Goal: Task Accomplishment & Management: Use online tool/utility

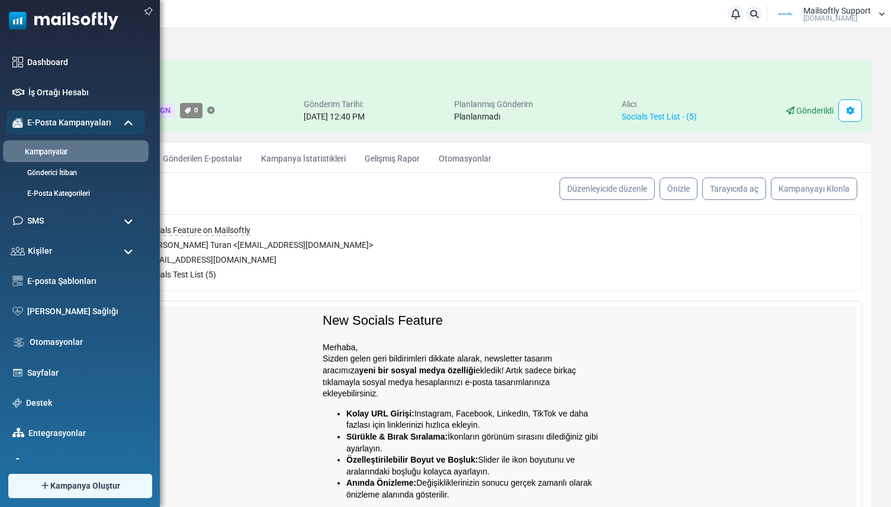
click at [54, 147] on link "Kampanyalar" at bounding box center [74, 152] width 142 height 11
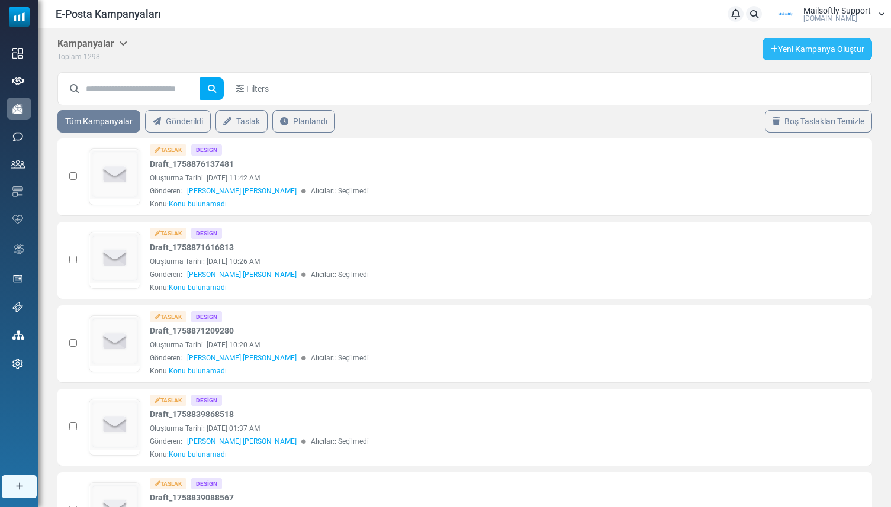
click at [778, 53] on link "Yeni Kampanya Oluştur" at bounding box center [816, 49] width 109 height 22
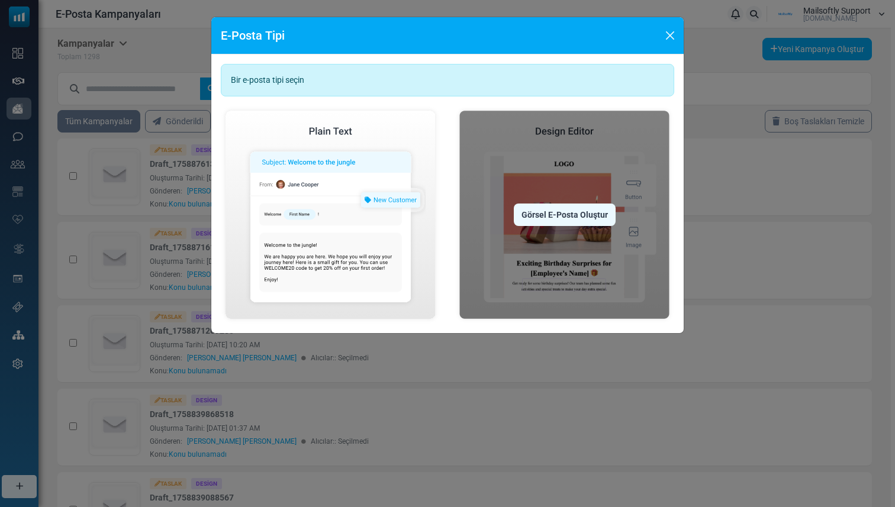
click at [511, 220] on img at bounding box center [565, 215] width 220 height 218
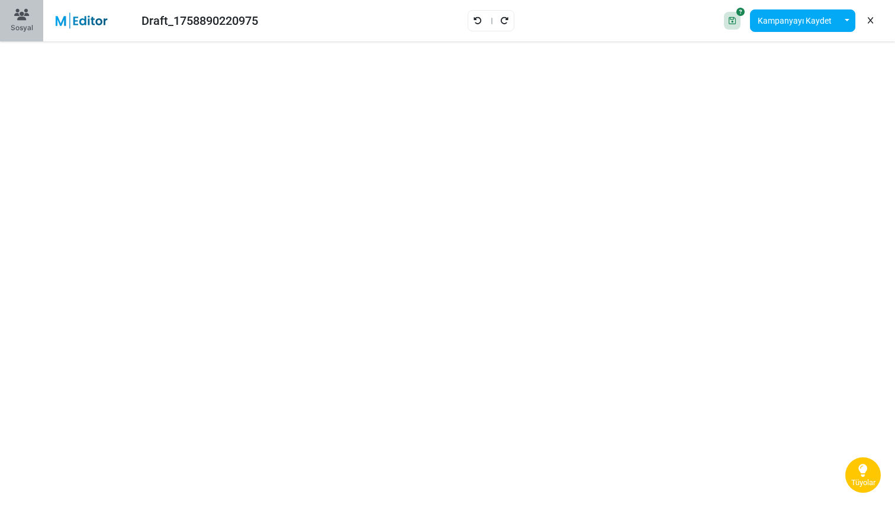
click at [22, 26] on div "Sosyal" at bounding box center [22, 27] width 22 height 11
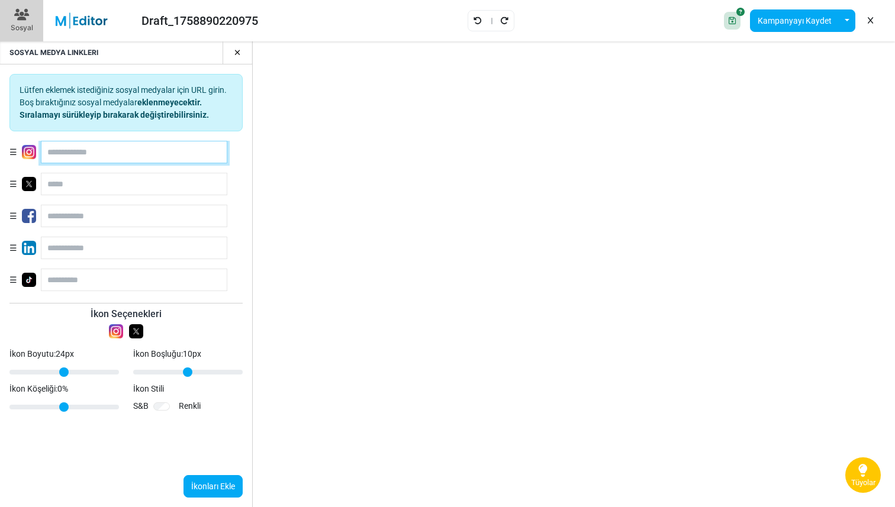
click at [128, 149] on input "text" at bounding box center [134, 152] width 186 height 22
type input "**********"
click at [203, 476] on button "İkonları Ekle" at bounding box center [212, 486] width 59 height 22
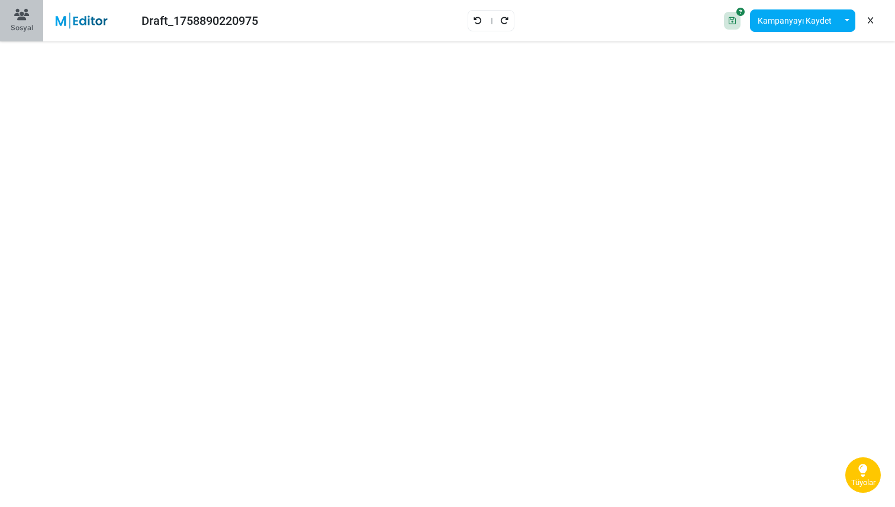
click at [32, 32] on div "Sosyal" at bounding box center [22, 27] width 22 height 11
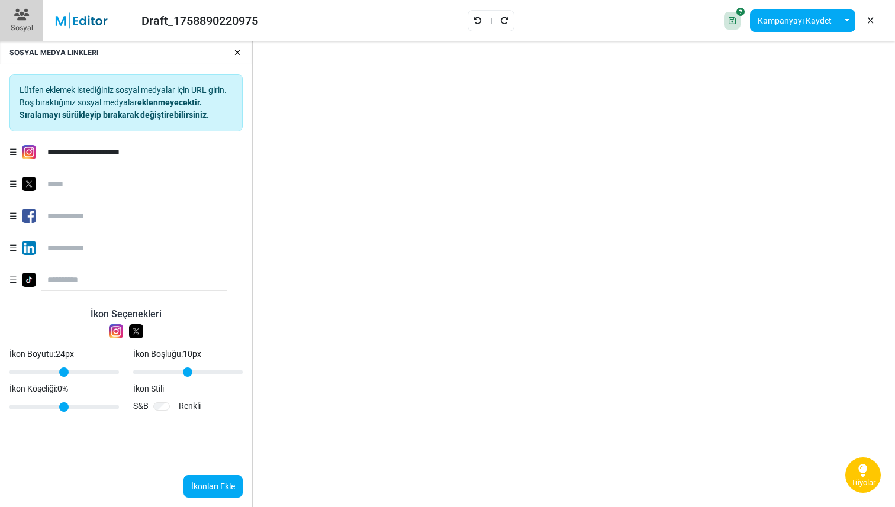
click at [240, 44] on button "button" at bounding box center [233, 52] width 20 height 22
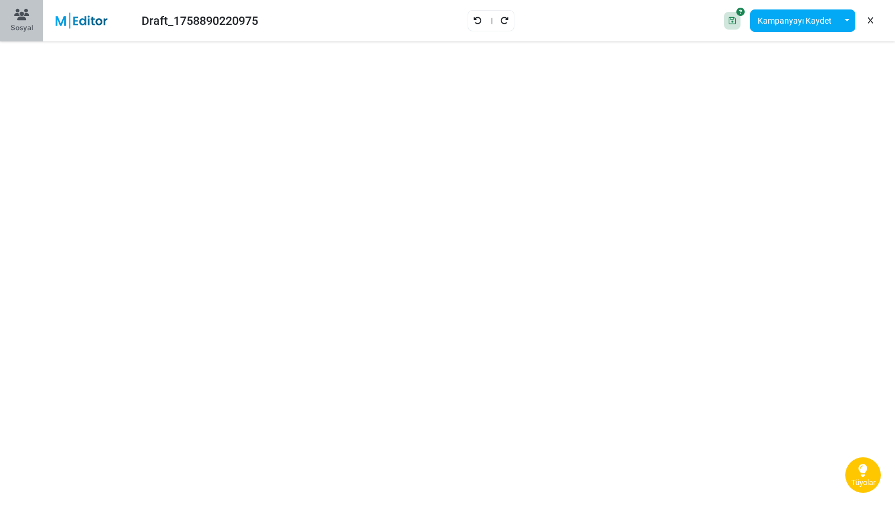
click at [27, 36] on button "Sosyal" at bounding box center [21, 20] width 43 height 41
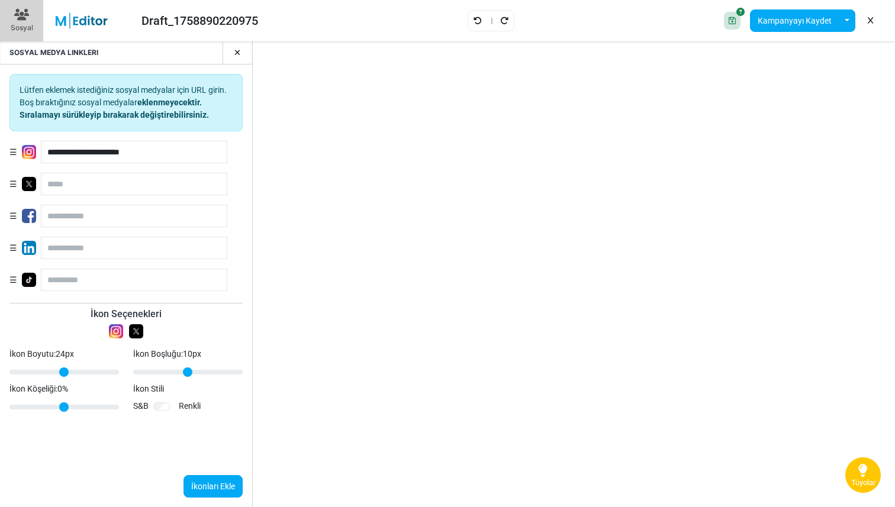
click at [240, 55] on button "button" at bounding box center [233, 52] width 20 height 22
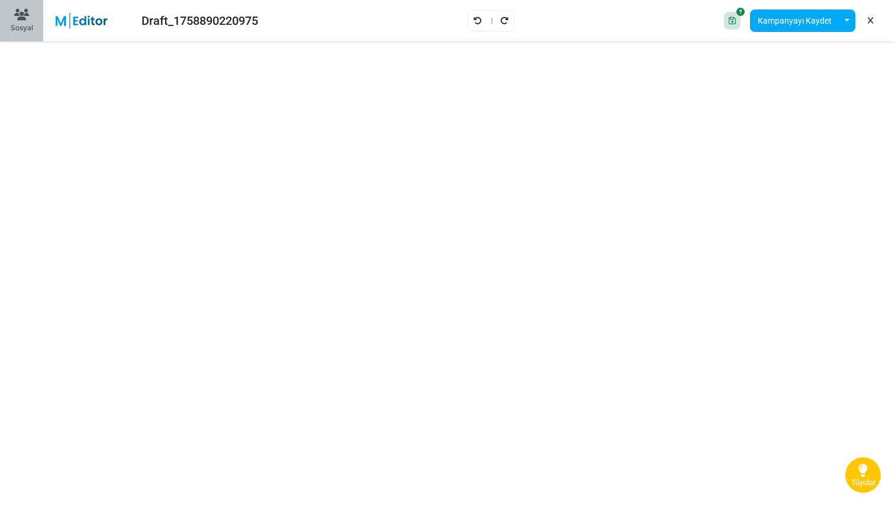
click at [20, 25] on div "Sosyal" at bounding box center [22, 27] width 22 height 11
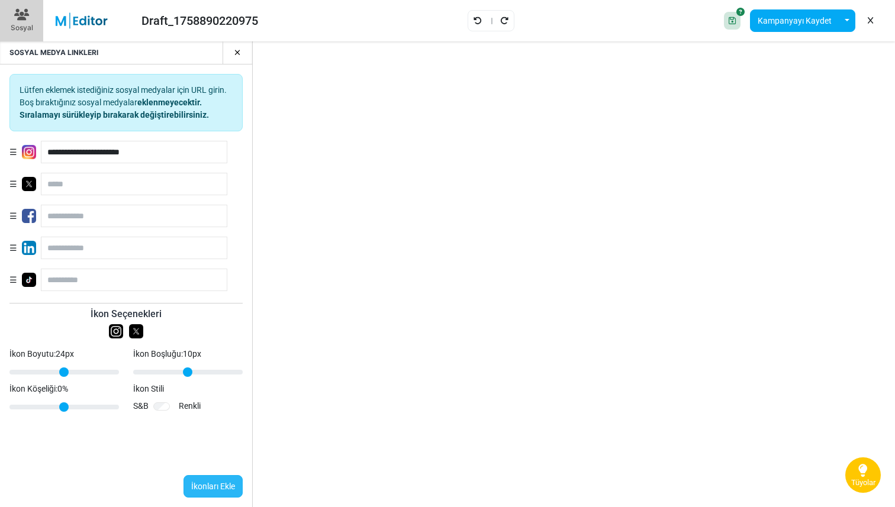
click at [206, 486] on button "İkonları Ekle" at bounding box center [212, 486] width 59 height 22
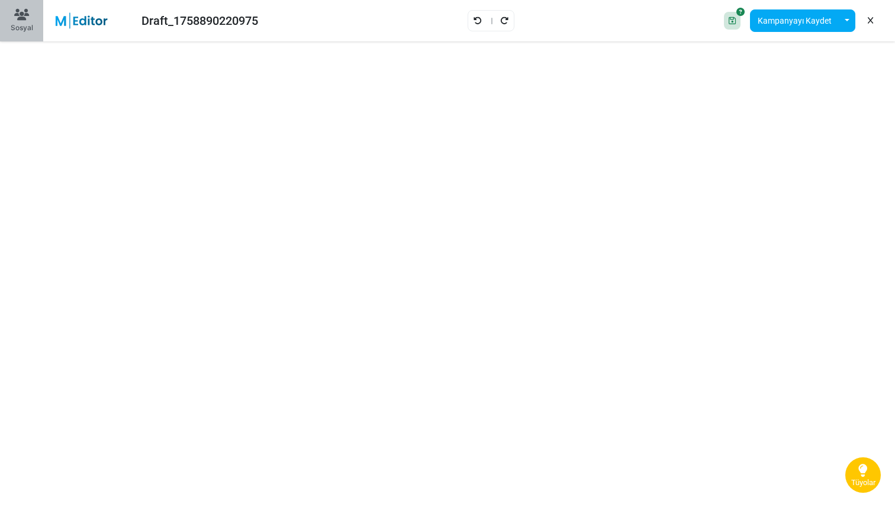
click at [28, 25] on div "Sosyal" at bounding box center [22, 27] width 22 height 11
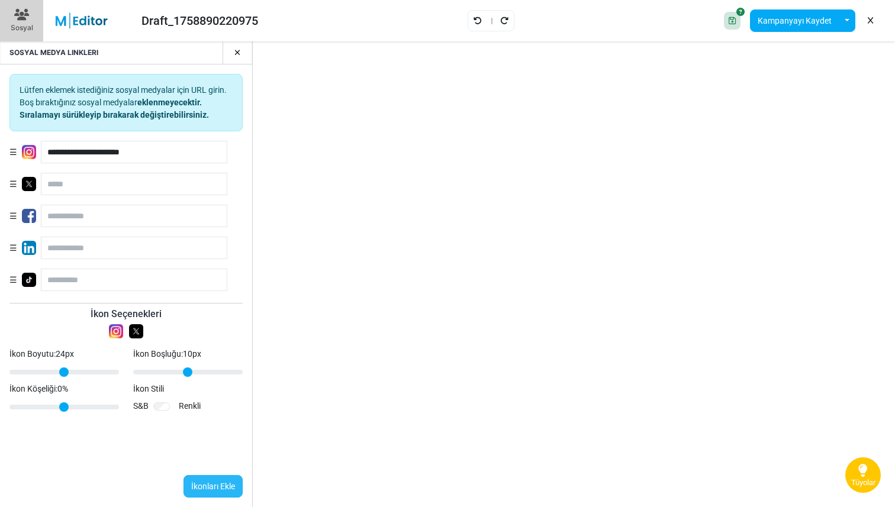
click at [203, 481] on button "İkonları Ekle" at bounding box center [212, 486] width 59 height 22
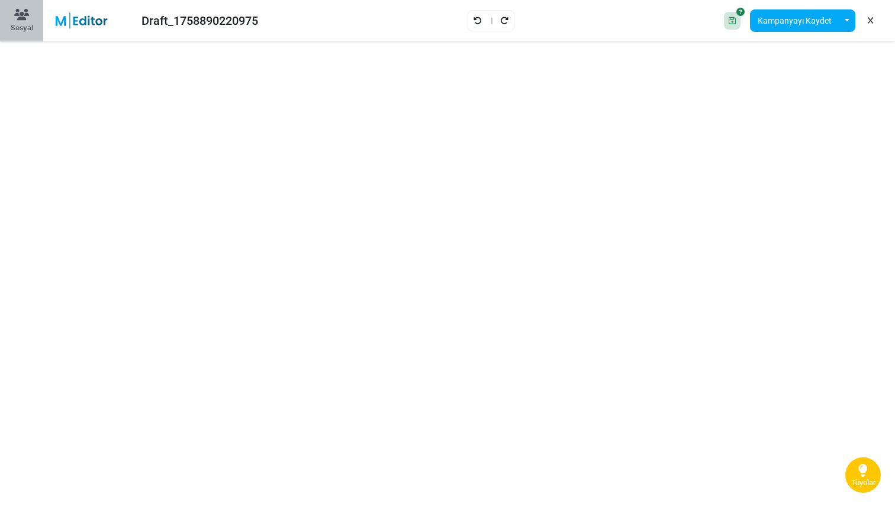
click at [21, 32] on div "Sosyal" at bounding box center [22, 27] width 22 height 11
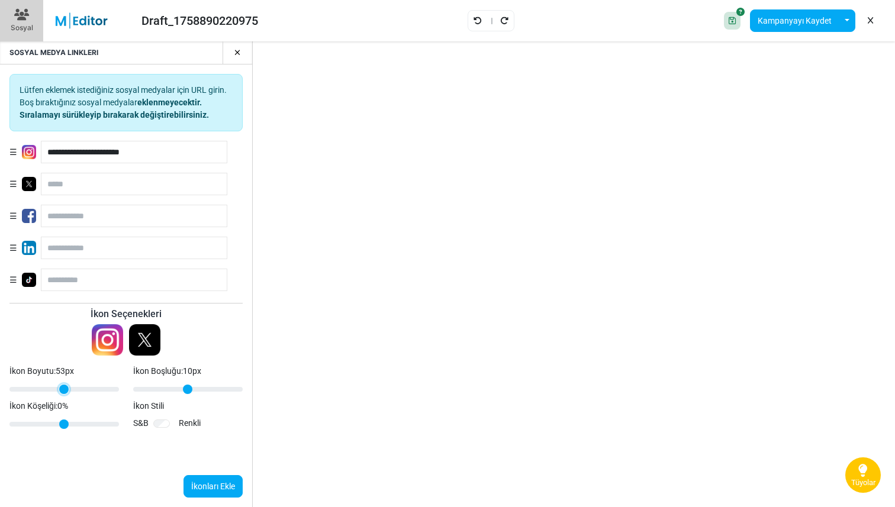
drag, startPoint x: 33, startPoint y: 368, endPoint x: 94, endPoint y: 376, distance: 62.2
type input "**"
click at [94, 382] on input "İkon Boyutu: 53 px" at bounding box center [63, 389] width 109 height 14
drag, startPoint x: 158, startPoint y: 392, endPoint x: 267, endPoint y: 393, distance: 108.9
type input "**"
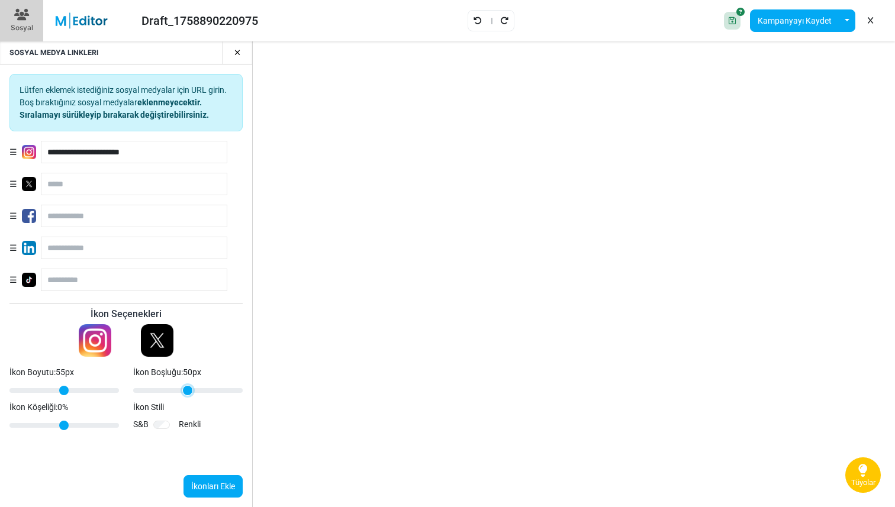
click at [243, 393] on input "İkon Boşluğu: 50 px" at bounding box center [187, 391] width 109 height 14
drag, startPoint x: 88, startPoint y: 423, endPoint x: 137, endPoint y: 424, distance: 48.5
type input "**"
click at [119, 424] on input "İkon Köşeliği: 50 %" at bounding box center [63, 425] width 109 height 14
click at [201, 479] on button "İkonları Ekle" at bounding box center [212, 486] width 59 height 22
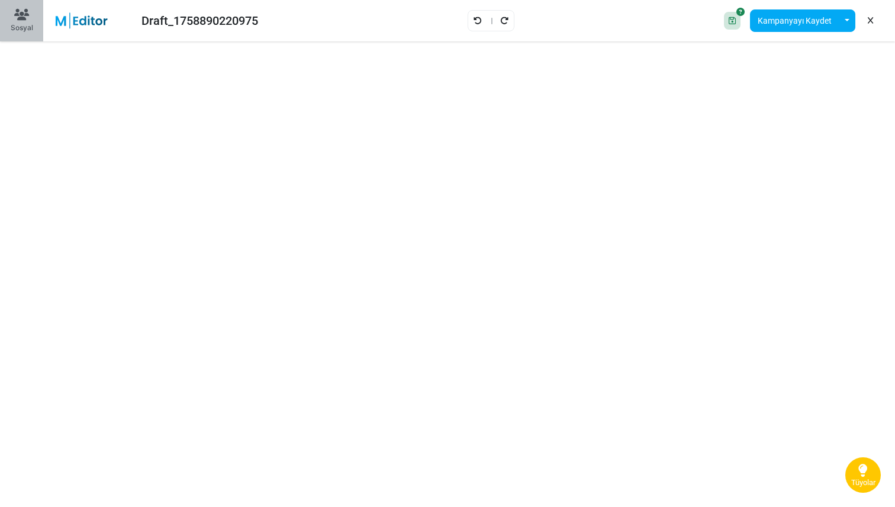
click at [22, 31] on div "Sosyal" at bounding box center [22, 27] width 22 height 11
type input "**"
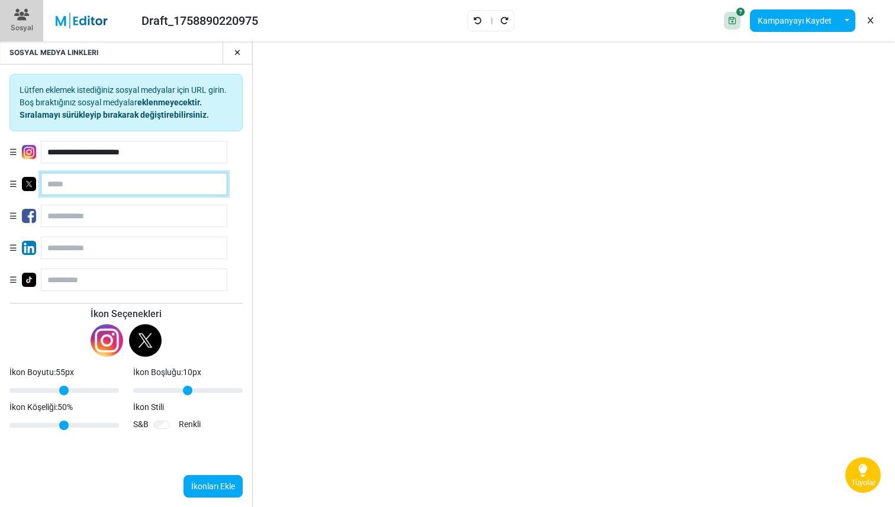
click at [100, 180] on input "text" at bounding box center [134, 184] width 186 height 22
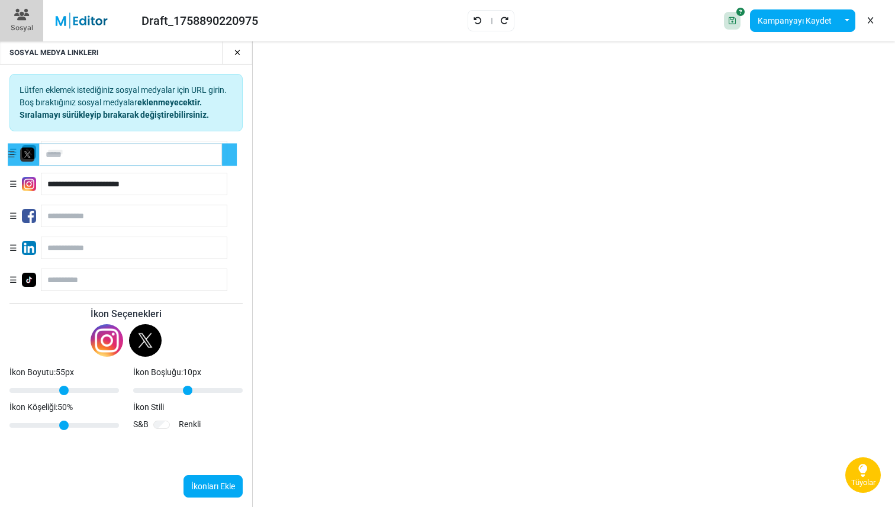
drag, startPoint x: 12, startPoint y: 181, endPoint x: 9, endPoint y: 149, distance: 32.0
click at [81, 158] on input "text" at bounding box center [134, 152] width 186 height 22
type input "**********"
click at [205, 476] on button "İkonları Ekle" at bounding box center [212, 486] width 59 height 22
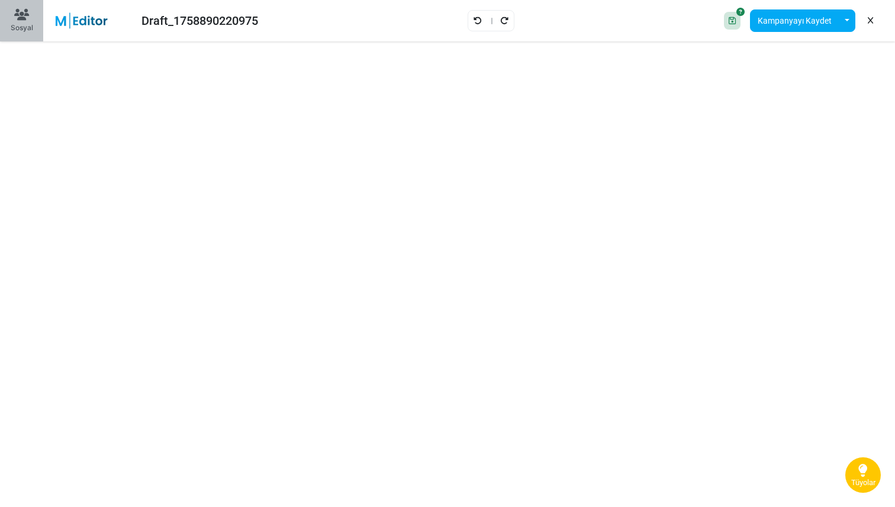
click at [20, 20] on icon at bounding box center [21, 15] width 15 height 12
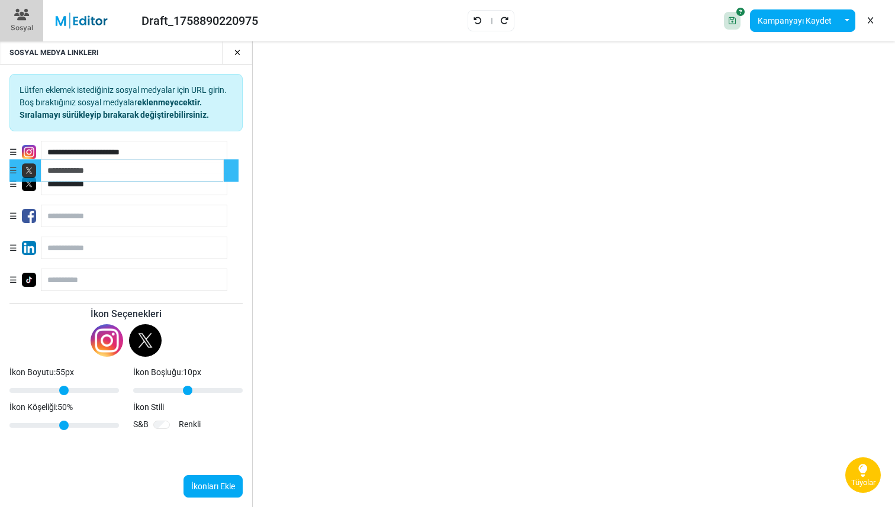
drag, startPoint x: 11, startPoint y: 157, endPoint x: 11, endPoint y: 185, distance: 27.8
click at [204, 489] on button "İkonları Ekle" at bounding box center [212, 486] width 59 height 22
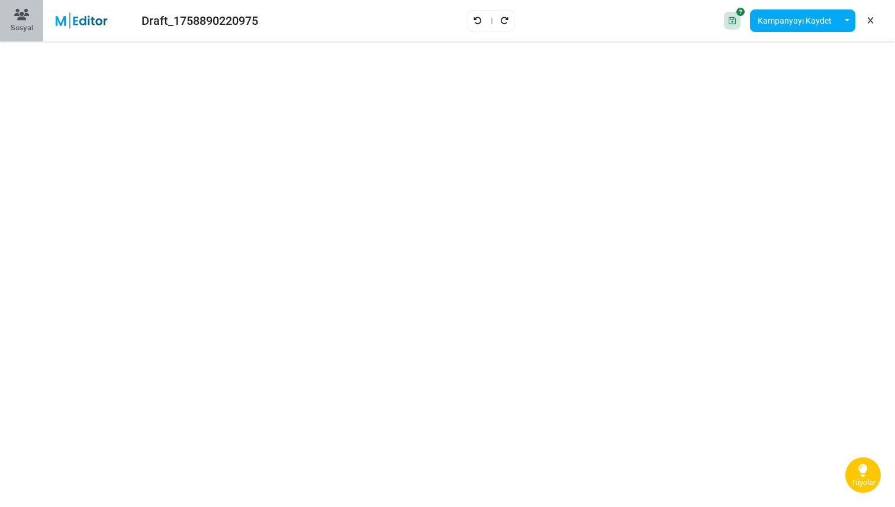
click at [15, 20] on icon at bounding box center [21, 15] width 15 height 12
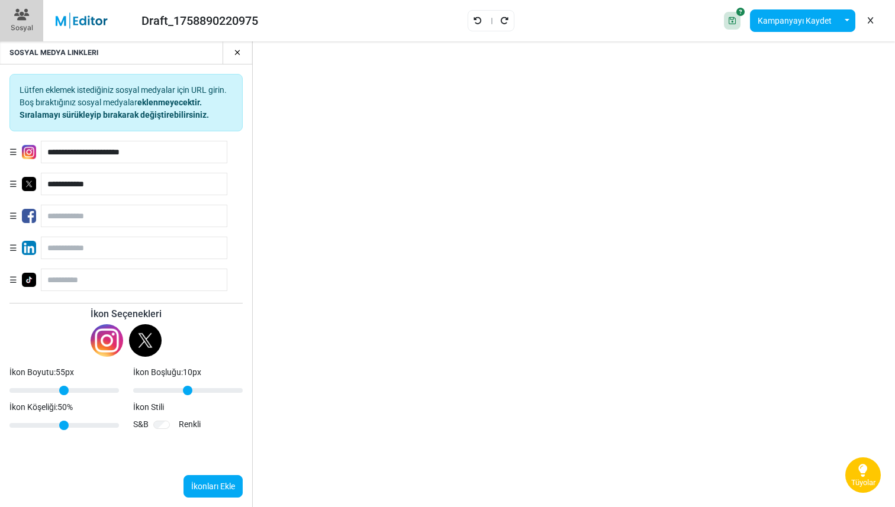
click at [230, 59] on button "button" at bounding box center [233, 52] width 20 height 22
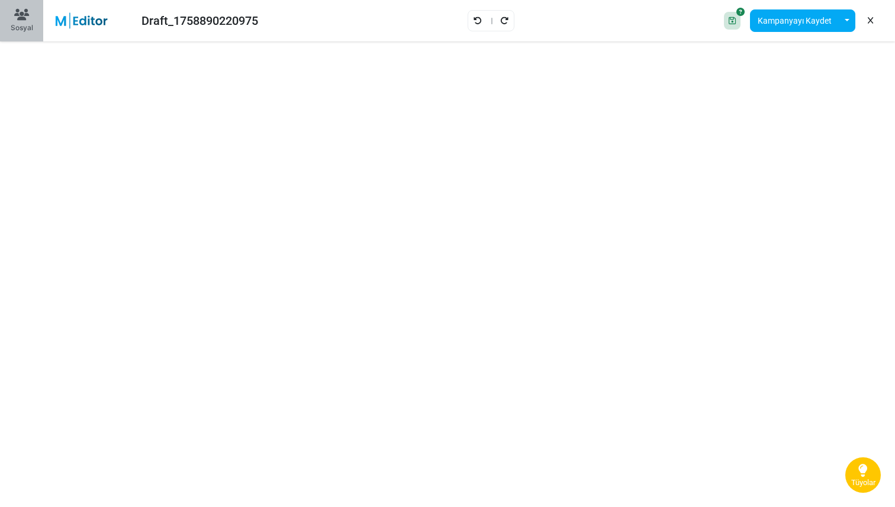
click at [24, 25] on div "Sosyal" at bounding box center [22, 27] width 22 height 11
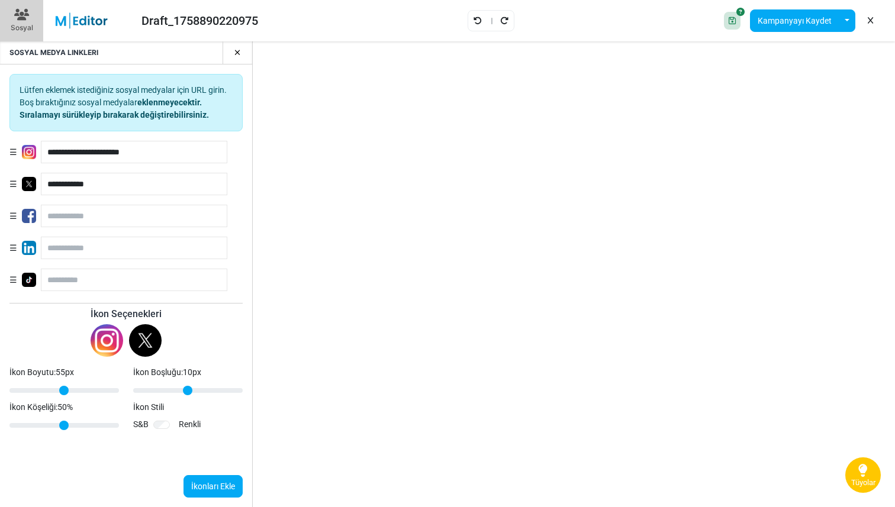
click at [229, 57] on button "button" at bounding box center [233, 52] width 20 height 22
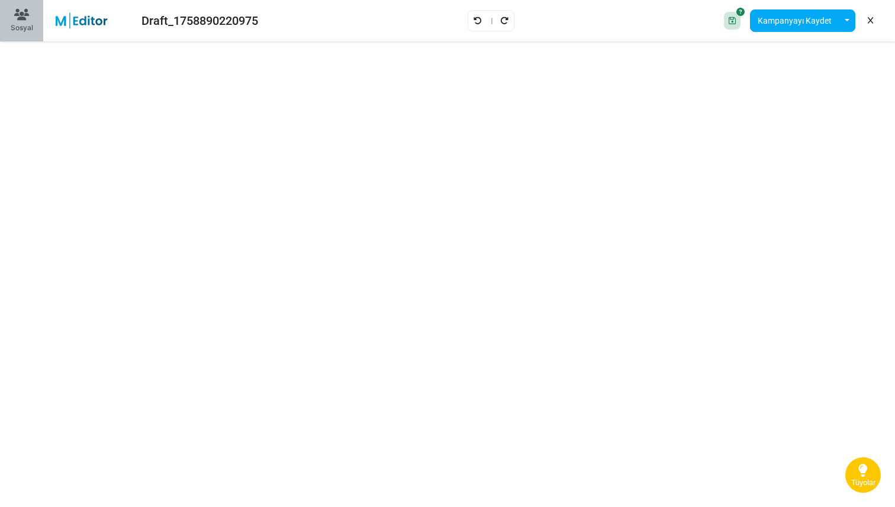
click at [40, 28] on button "Sosyal" at bounding box center [21, 20] width 43 height 41
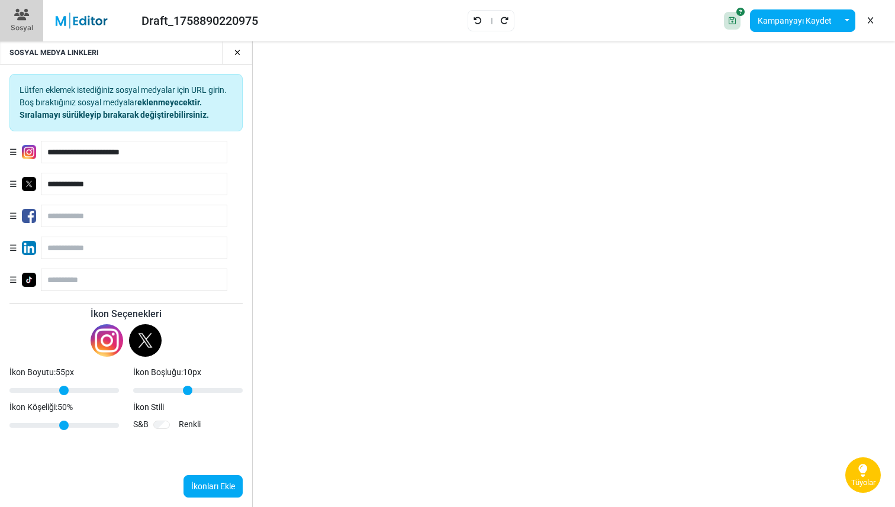
click at [240, 52] on icon "button" at bounding box center [237, 53] width 7 height 8
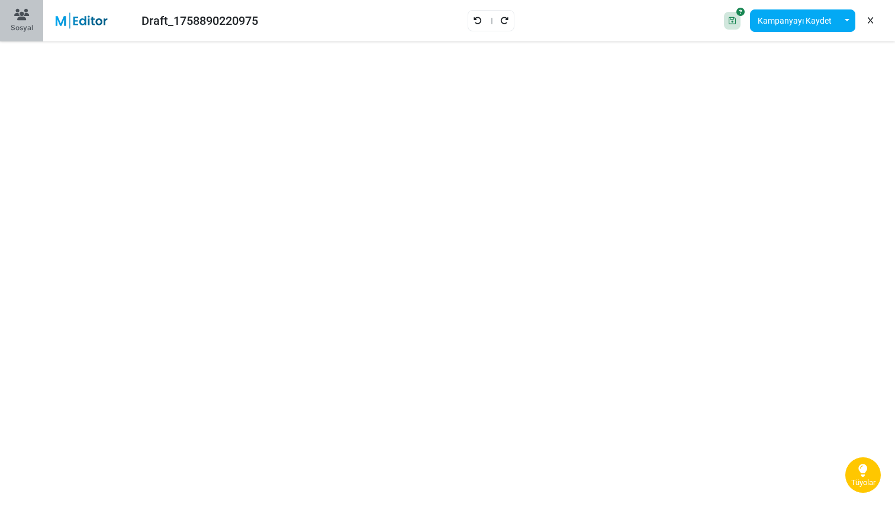
click at [20, 35] on button "Sosyal" at bounding box center [21, 20] width 43 height 41
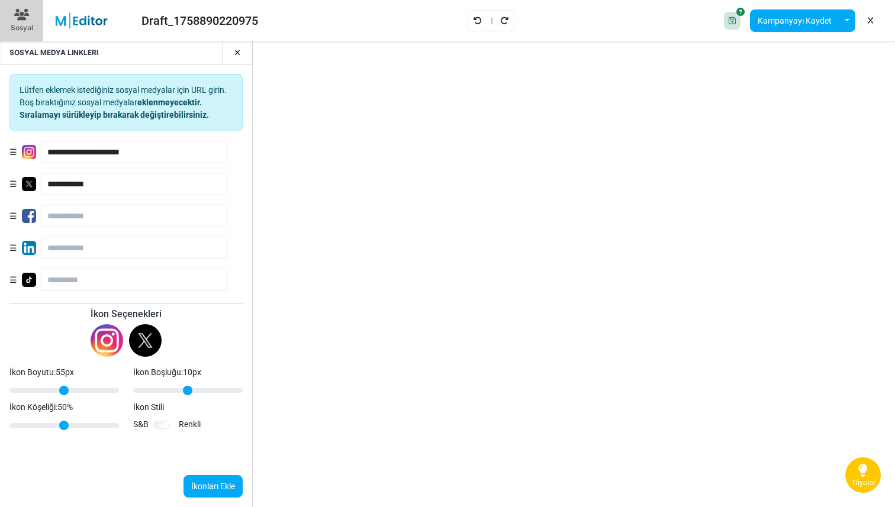
click at [241, 54] on button "button" at bounding box center [233, 52] width 20 height 22
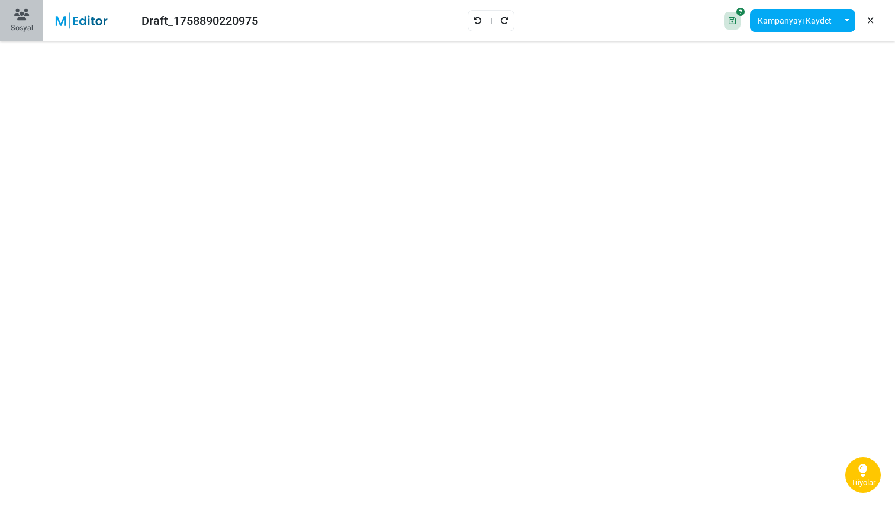
click at [23, 28] on div "Sosyal" at bounding box center [22, 27] width 22 height 11
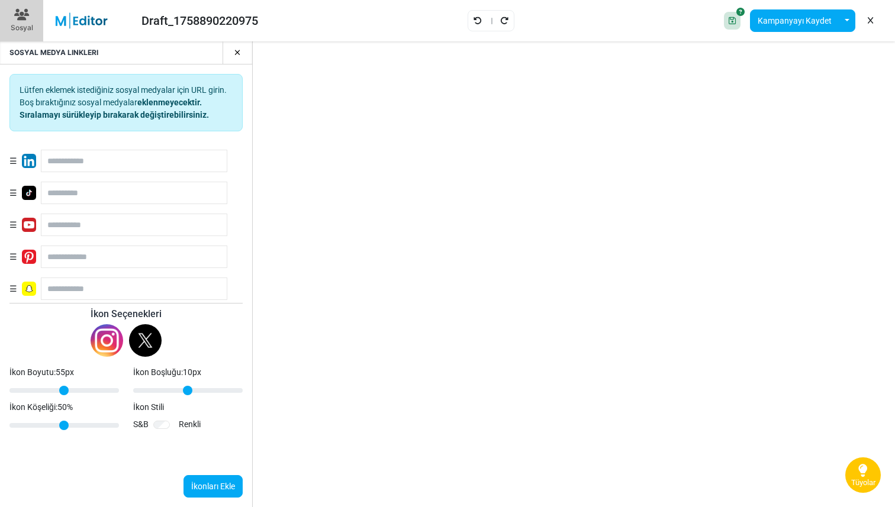
scroll to position [96, 0]
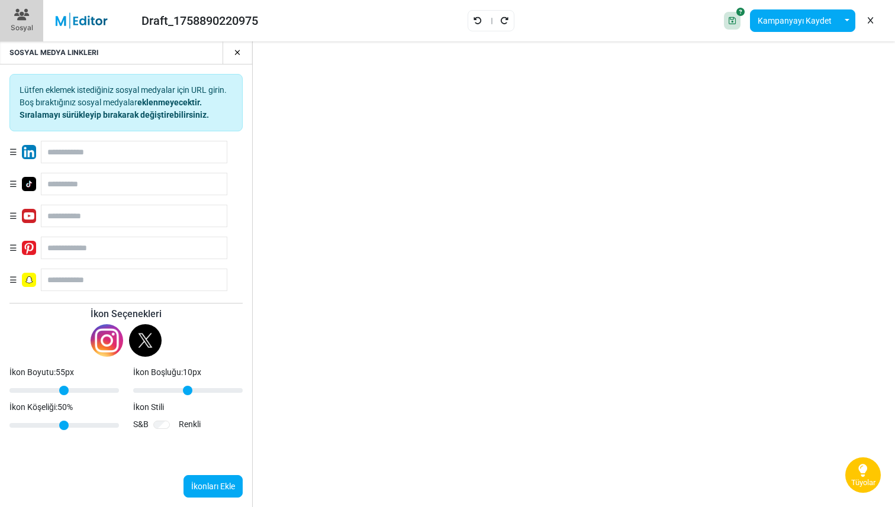
click at [238, 46] on button "button" at bounding box center [233, 52] width 20 height 22
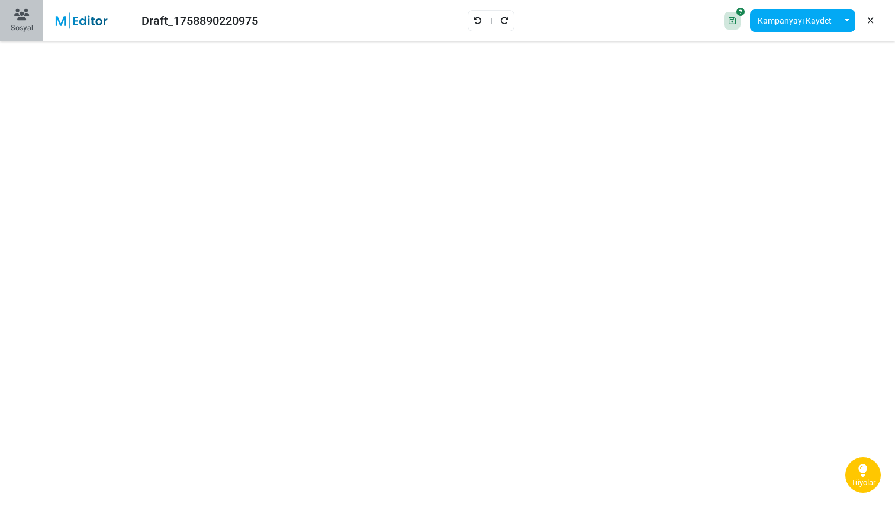
click at [31, 29] on div "Sosyal" at bounding box center [22, 27] width 22 height 11
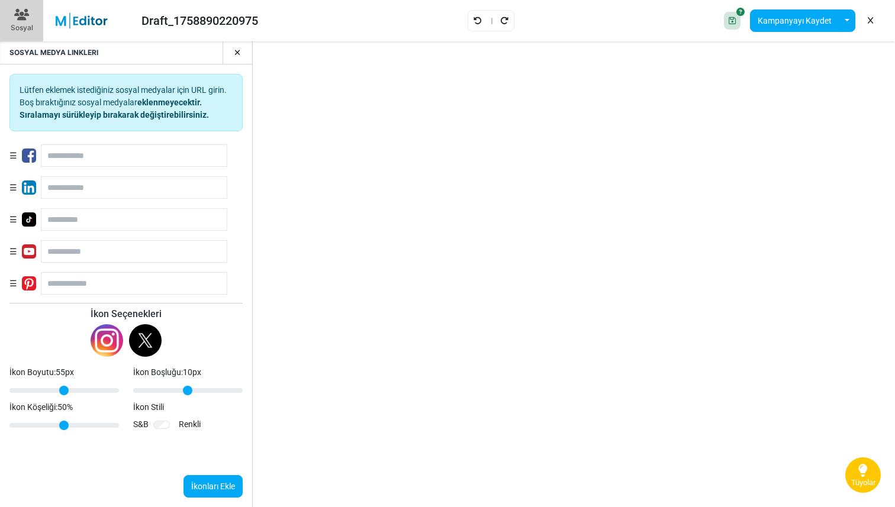
scroll to position [0, 0]
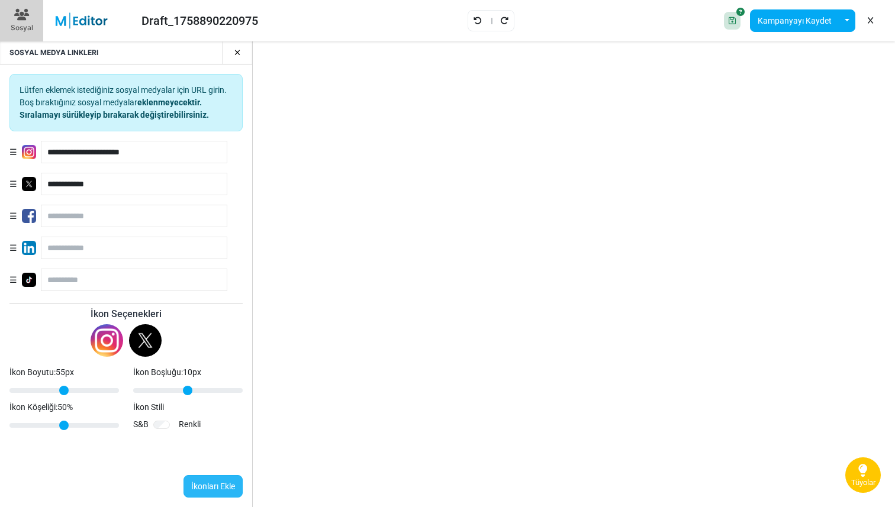
click at [205, 480] on button "İkonları Ekle" at bounding box center [212, 486] width 59 height 22
